Goal: Task Accomplishment & Management: Manage account settings

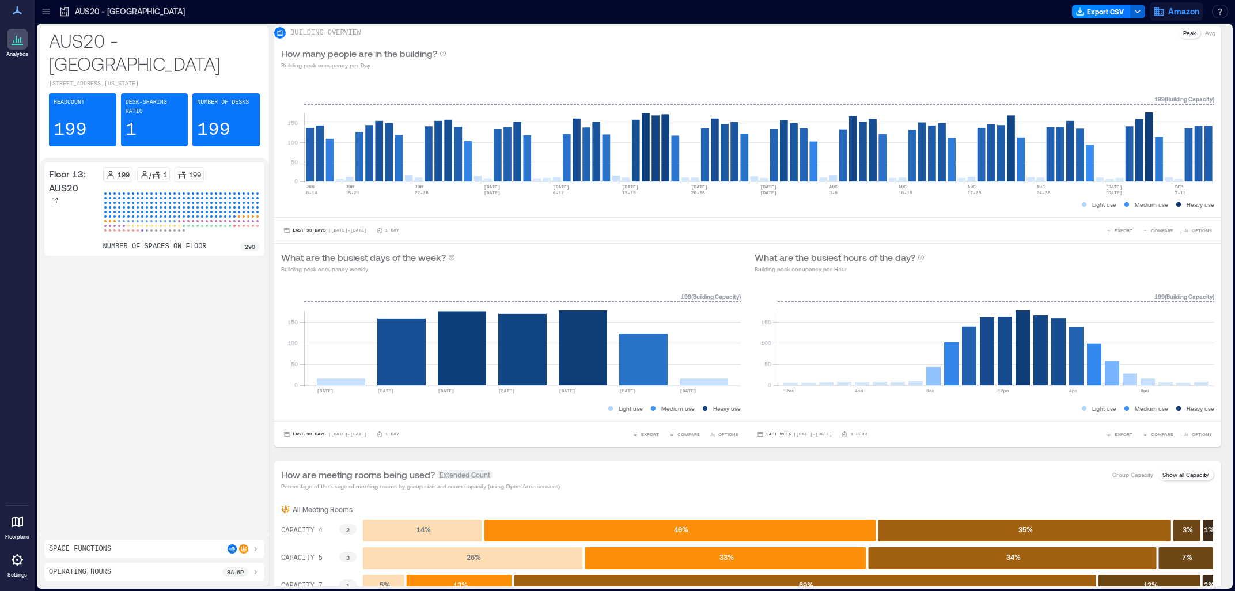
click at [1179, 4] on button "Amazon" at bounding box center [1175, 11] width 53 height 18
click at [1139, 54] on button "Your account" at bounding box center [1117, 57] width 166 height 18
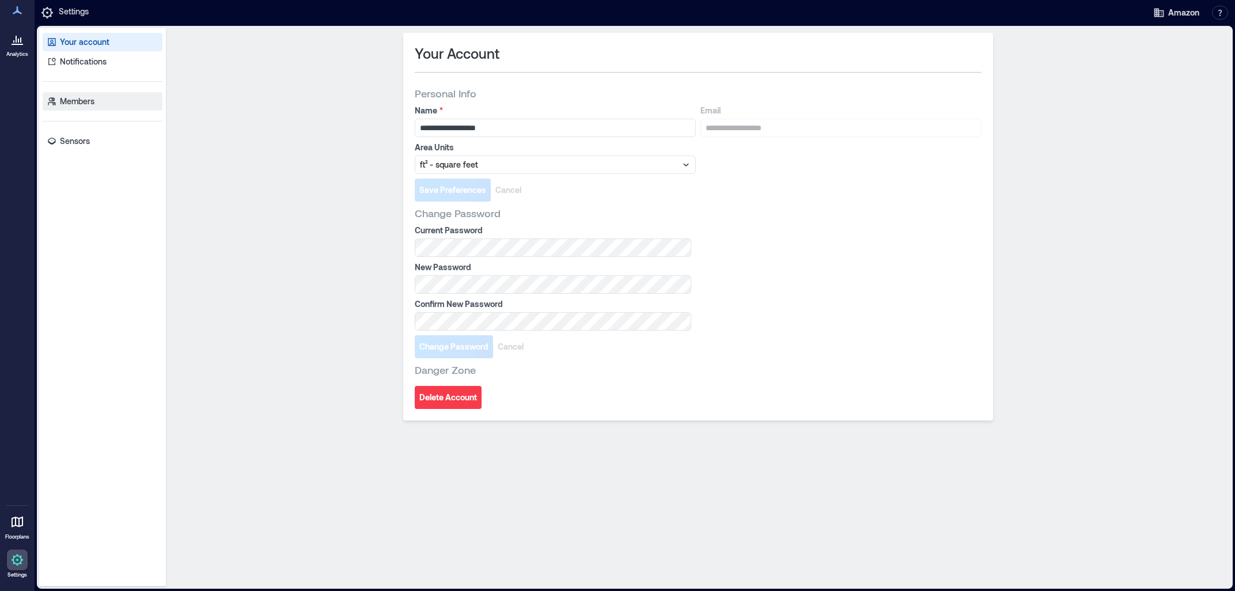
click at [61, 97] on p "Members" at bounding box center [77, 102] width 35 height 12
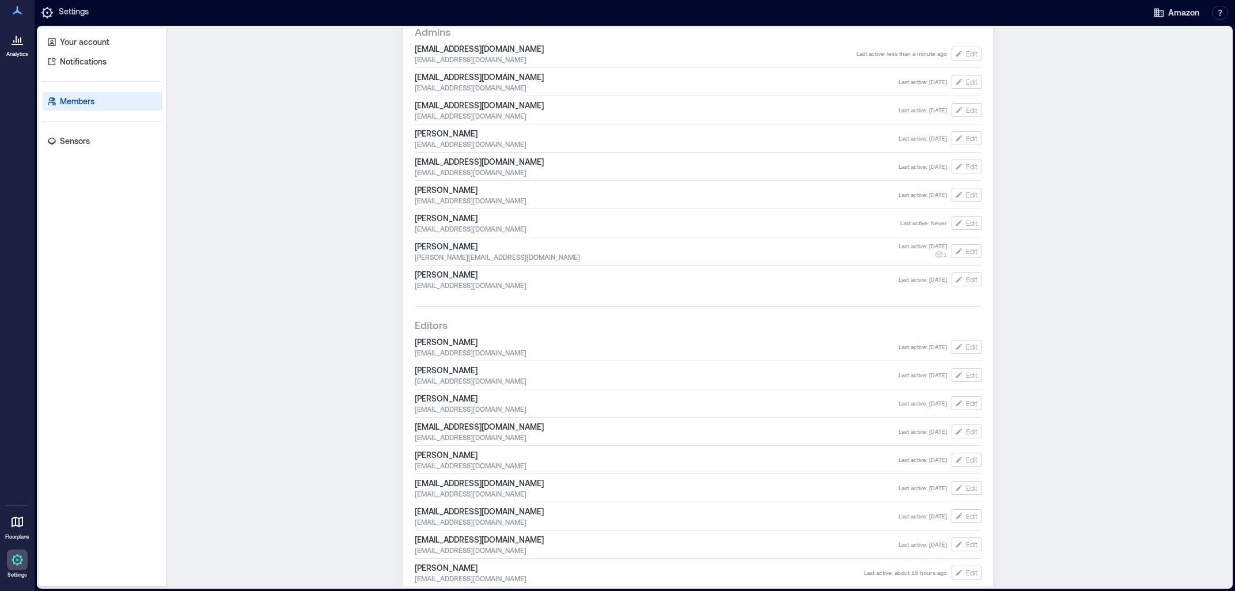
scroll to position [679, 0]
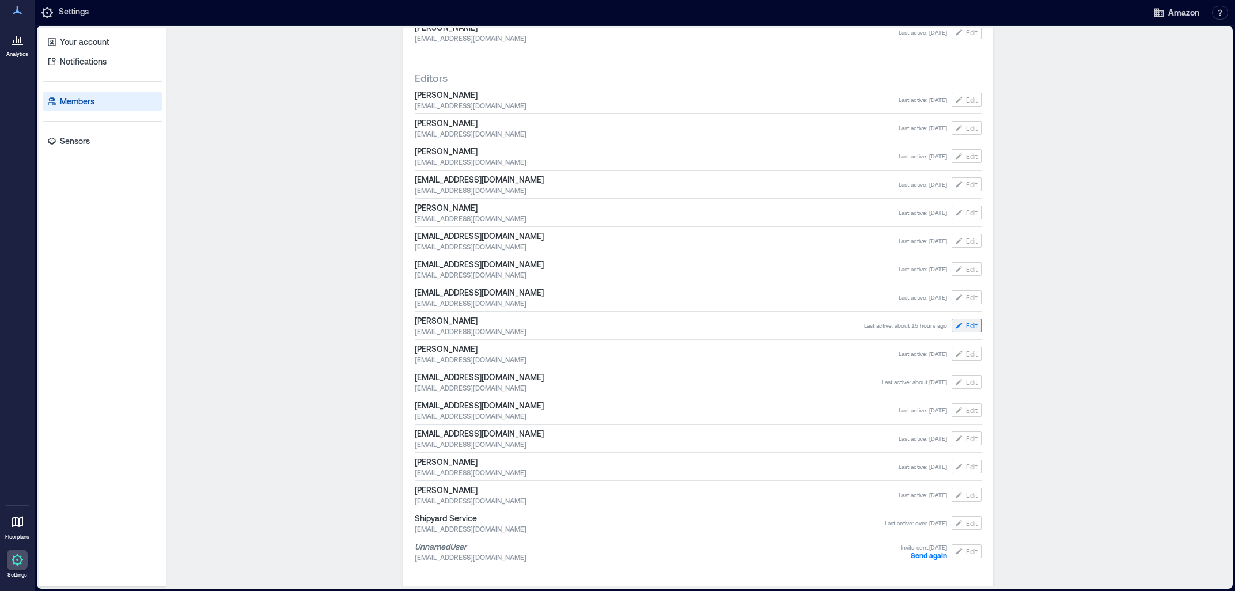
click at [971, 326] on span "Edit" at bounding box center [972, 325] width 12 height 9
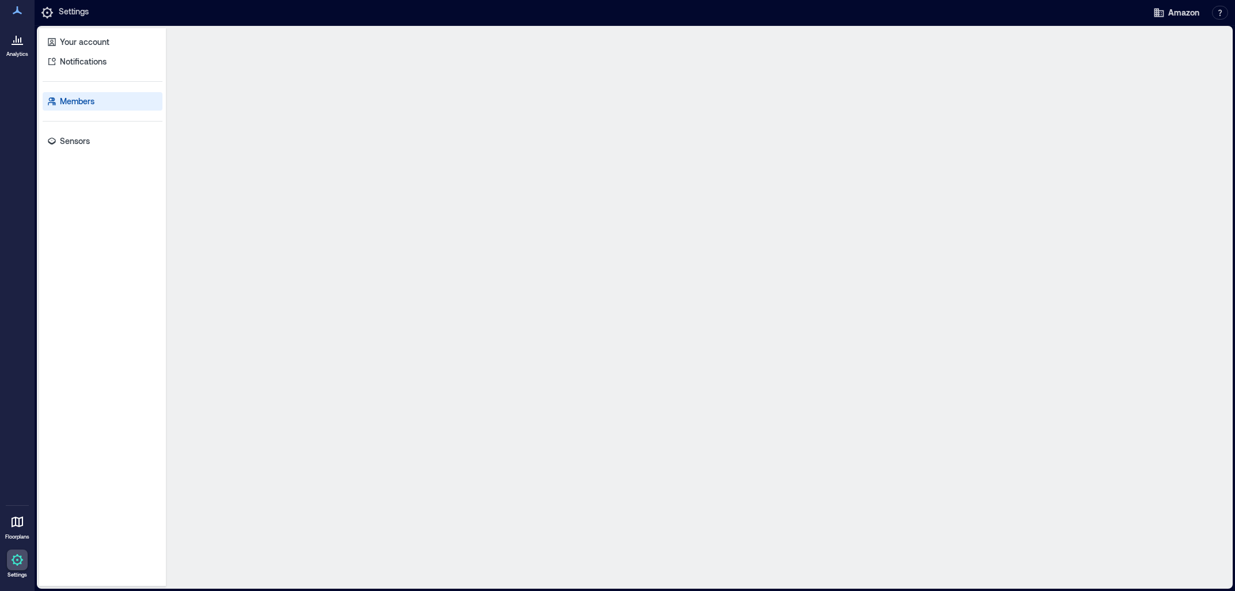
scroll to position [0, 0]
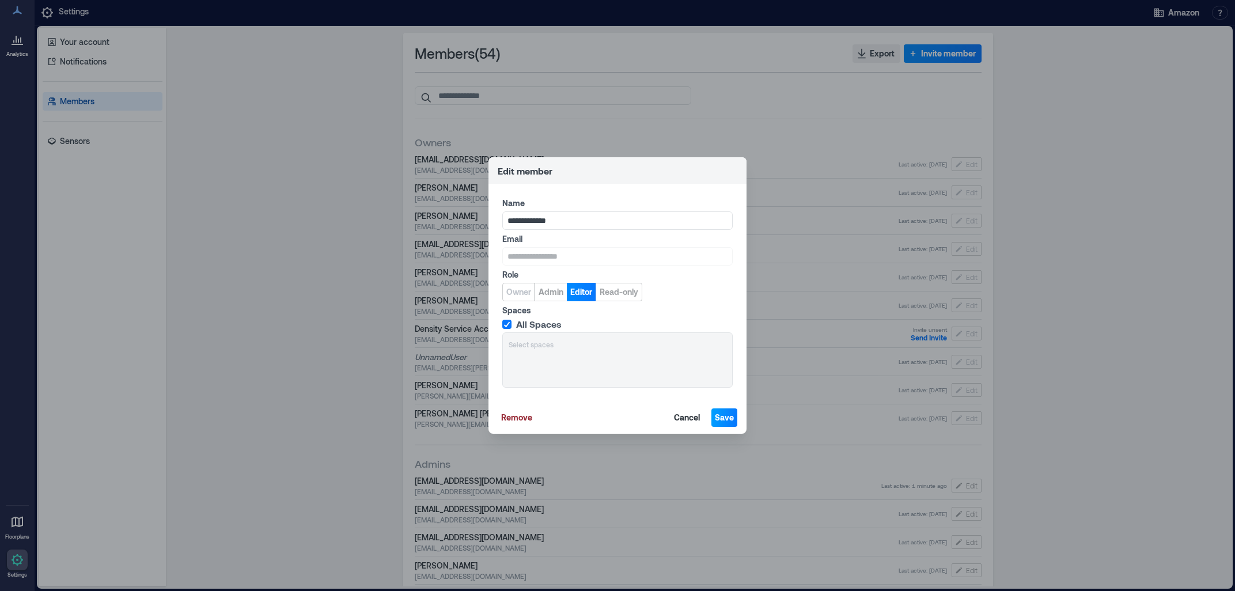
type input "**********"
click at [718, 413] on span "Save" at bounding box center [724, 418] width 19 height 12
